Goal: Find specific page/section: Find specific page/section

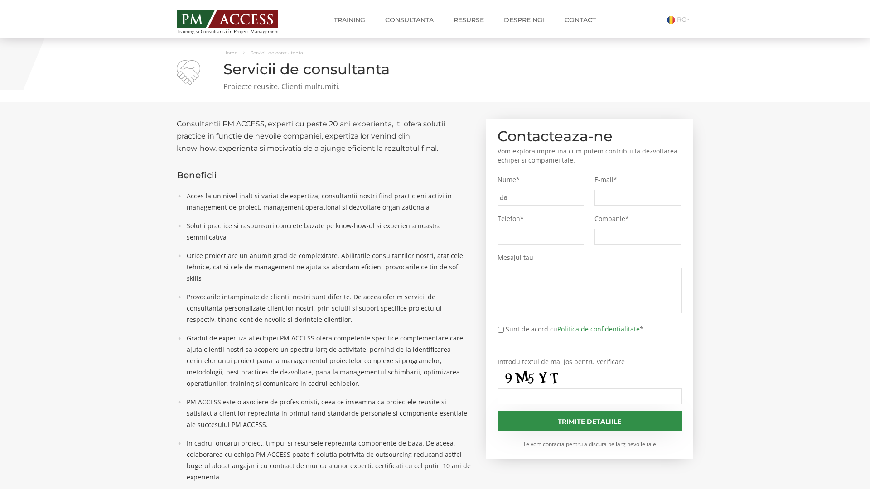
type input "d61"
type input "cdb"
type input "4a5"
type input "bed"
type input "d60"
